Goal: Task Accomplishment & Management: Use online tool/utility

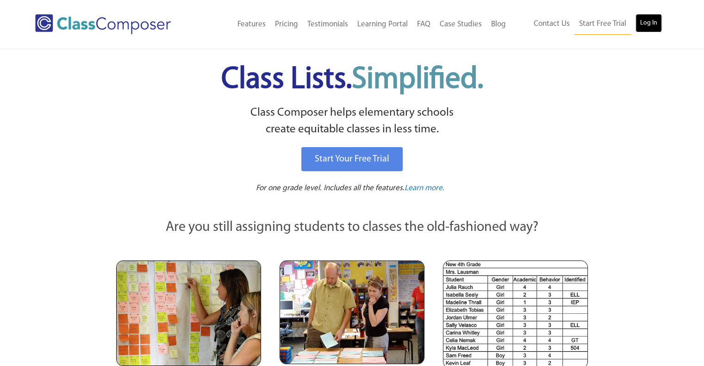
click at [642, 22] on link "Log In" at bounding box center [648, 23] width 26 height 19
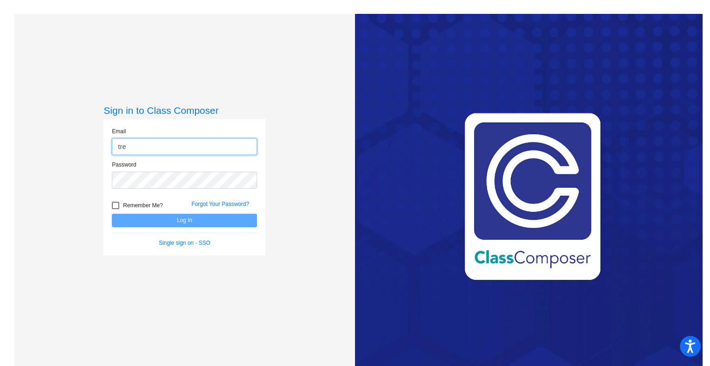
type input "[EMAIL_ADDRESS][DOMAIN_NAME]"
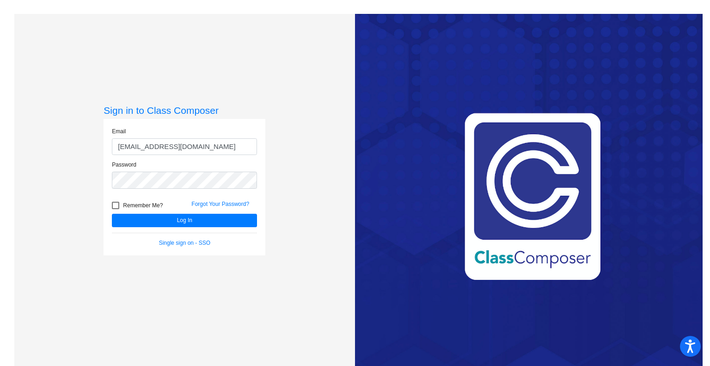
click at [113, 203] on div "Remember Me?" at bounding box center [145, 207] width 80 height 14
click at [116, 205] on div at bounding box center [115, 205] width 7 height 7
click at [116, 209] on input "Remember Me?" at bounding box center [115, 209] width 0 height 0
checkbox input "true"
click at [126, 216] on button "Log In" at bounding box center [184, 220] width 145 height 13
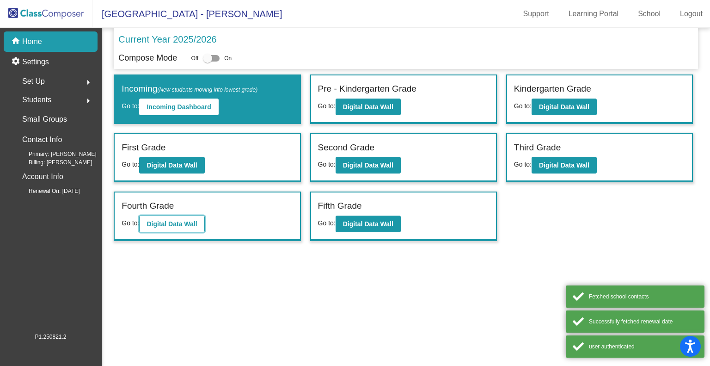
click at [182, 222] on b "Digital Data Wall" at bounding box center [172, 223] width 50 height 7
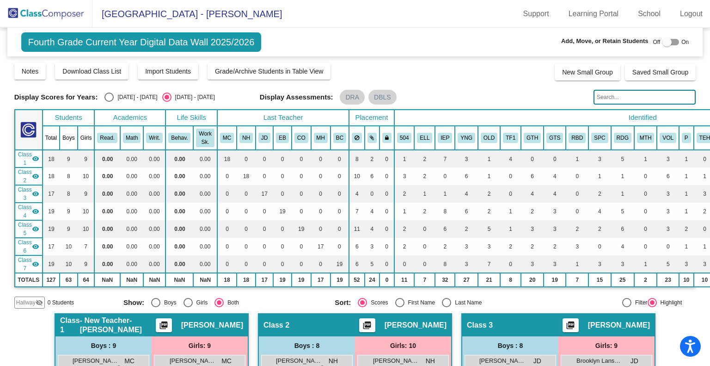
click at [112, 96] on div "Select an option" at bounding box center [109, 97] width 9 height 9
click at [109, 102] on input "[DATE] - [DATE]" at bounding box center [109, 102] width 0 height 0
radio input "true"
click at [112, 96] on div "Select an option" at bounding box center [109, 97] width 9 height 9
click at [109, 102] on input "[DATE] - [DATE]" at bounding box center [109, 102] width 0 height 0
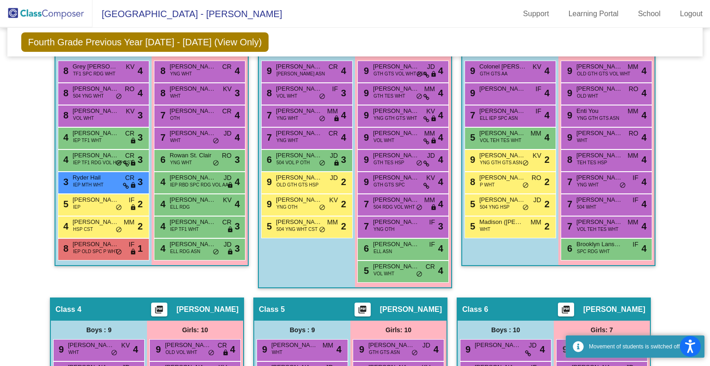
scroll to position [231, 0]
